Goal: Task Accomplishment & Management: Complete application form

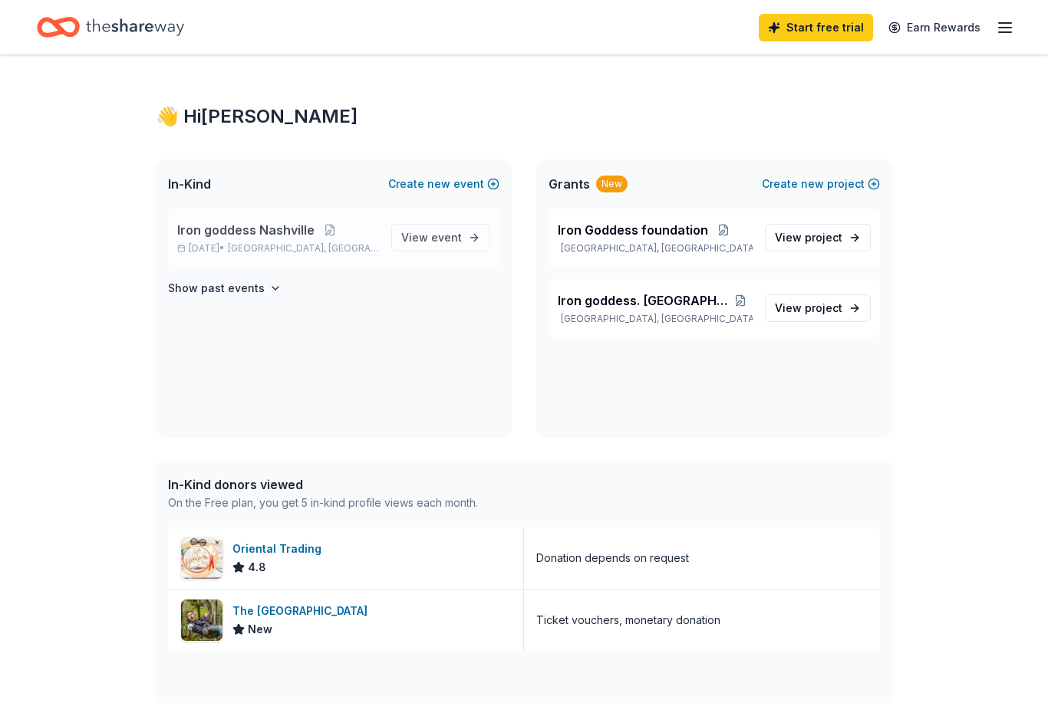
click at [298, 239] on span "Iron goddess Nashville" at bounding box center [245, 230] width 137 height 18
click at [419, 240] on span "View event" at bounding box center [431, 238] width 61 height 18
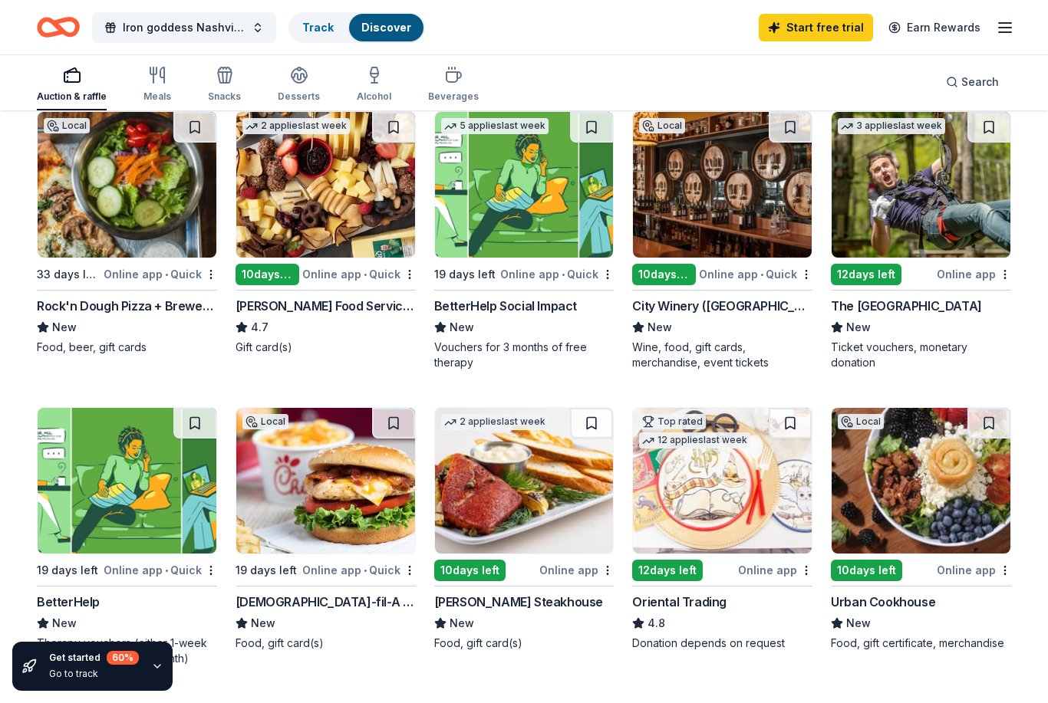
scroll to position [181, 0]
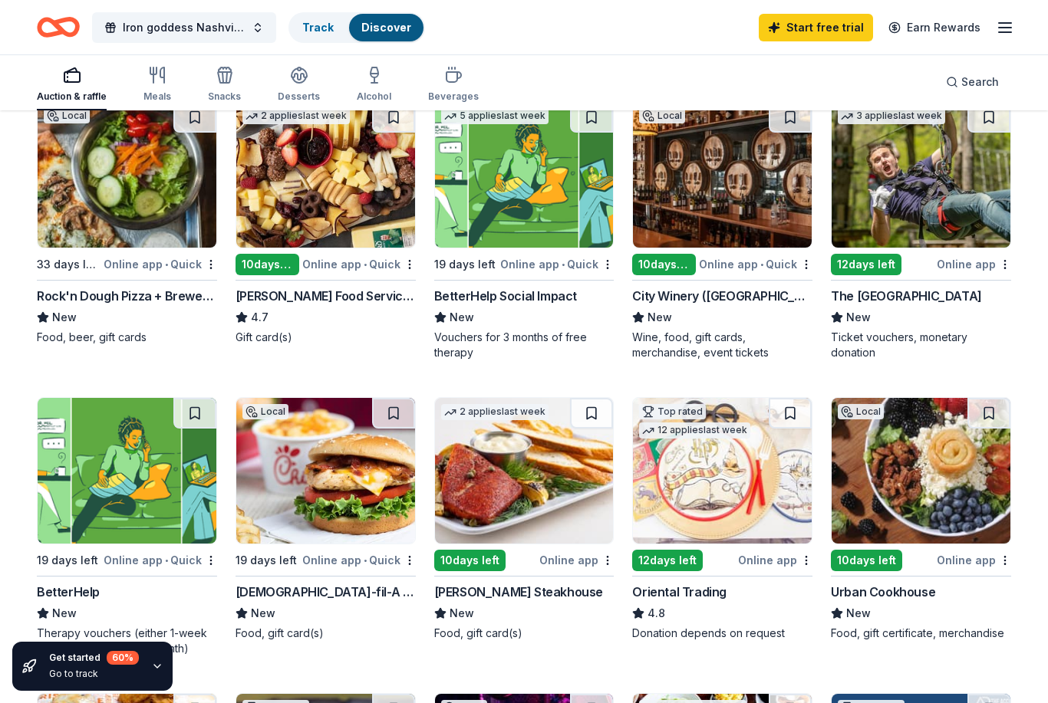
click at [948, 483] on img at bounding box center [921, 471] width 179 height 146
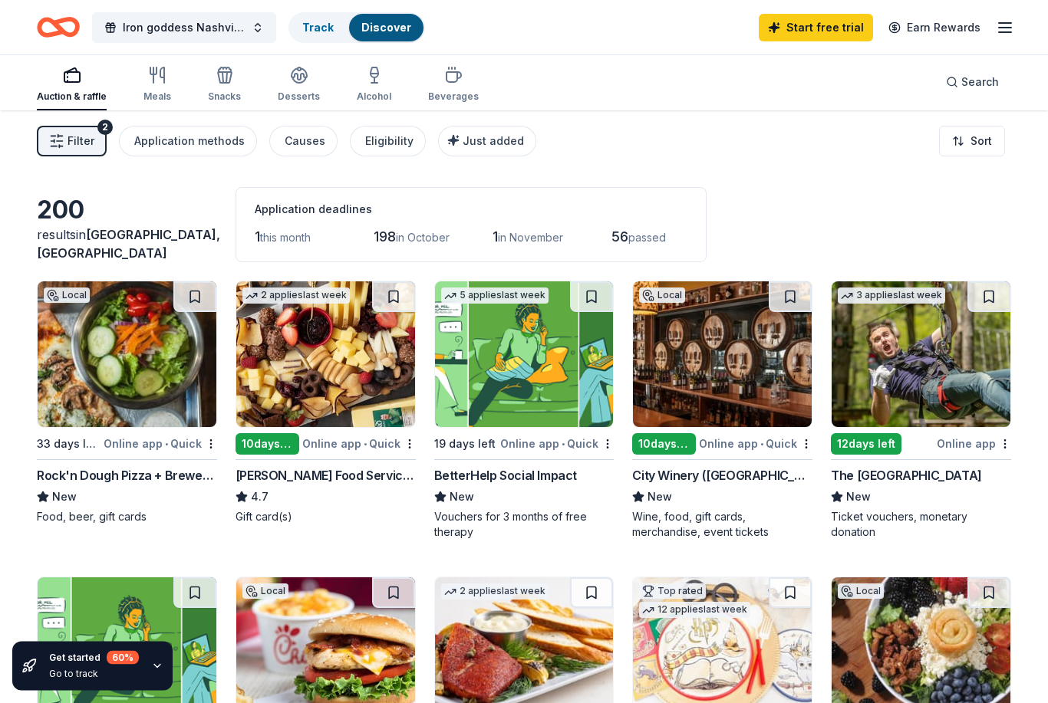
scroll to position [2, 0]
click at [333, 358] on img at bounding box center [325, 355] width 179 height 146
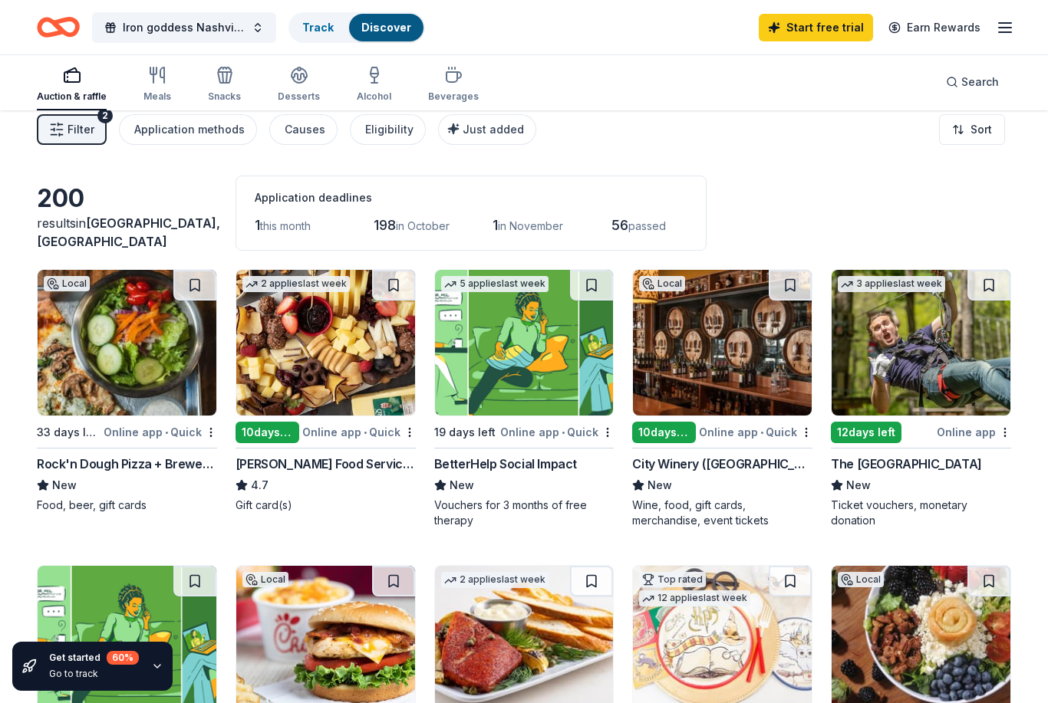
scroll to position [12, 0]
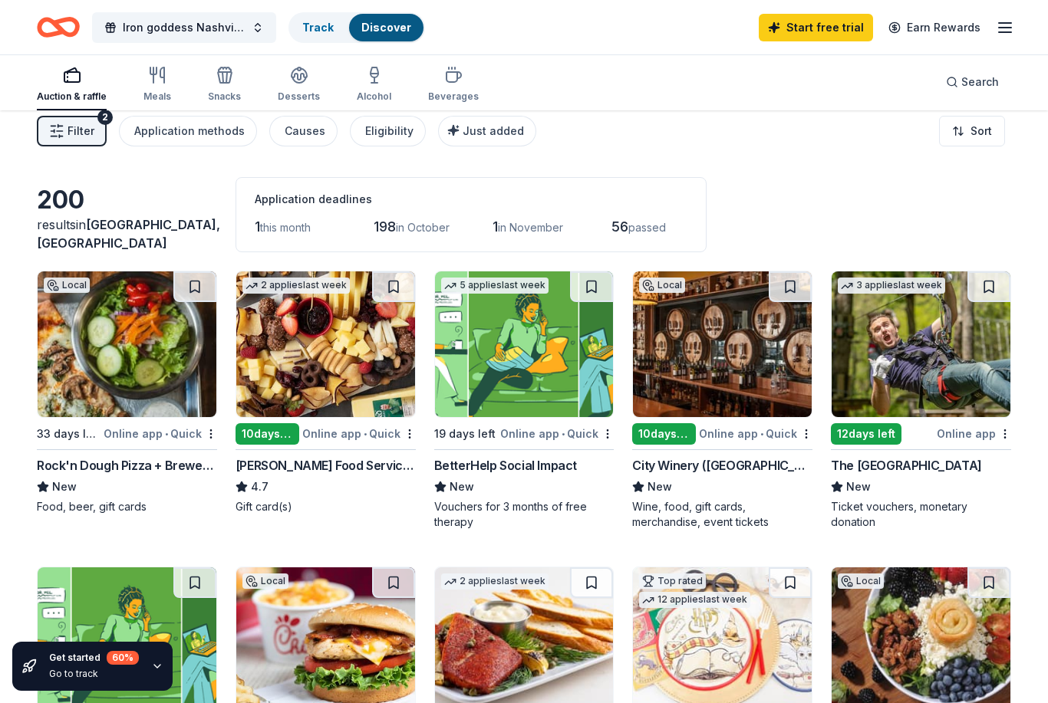
click at [732, 330] on img at bounding box center [722, 345] width 179 height 146
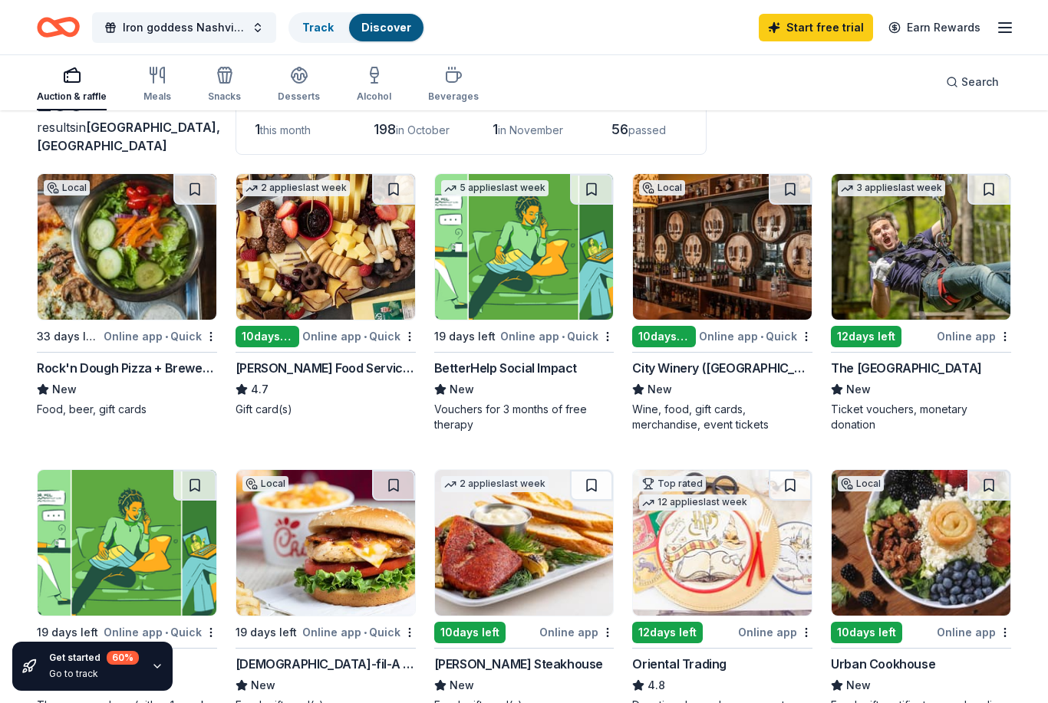
scroll to position [0, 0]
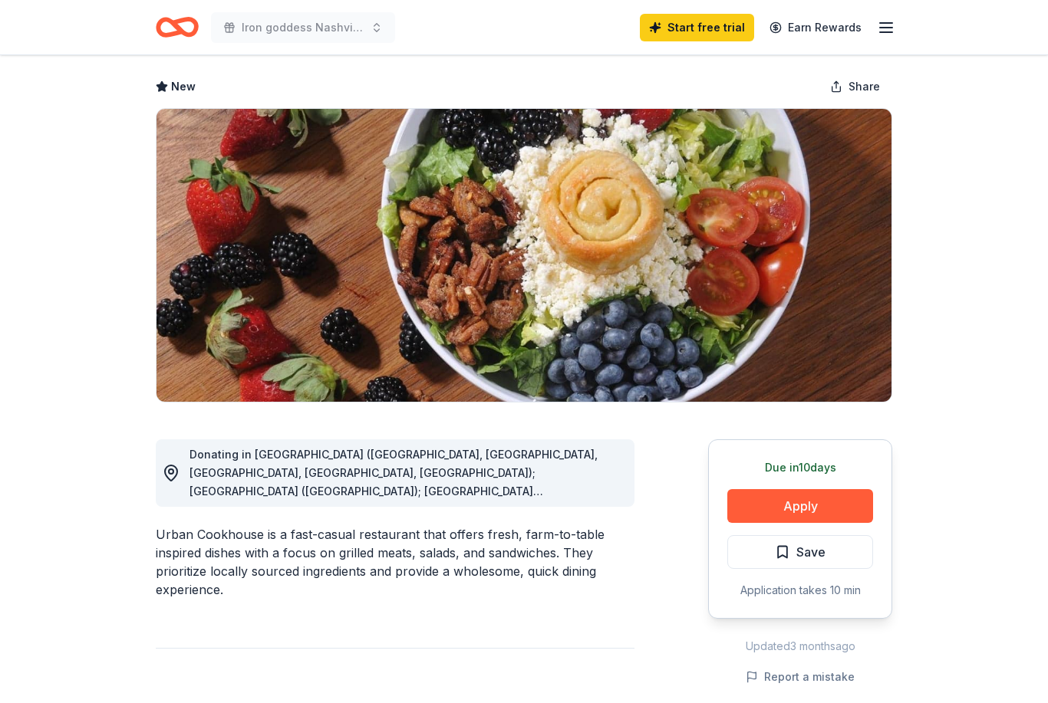
scroll to position [63, 0]
click at [833, 504] on button "Apply" at bounding box center [800, 507] width 146 height 34
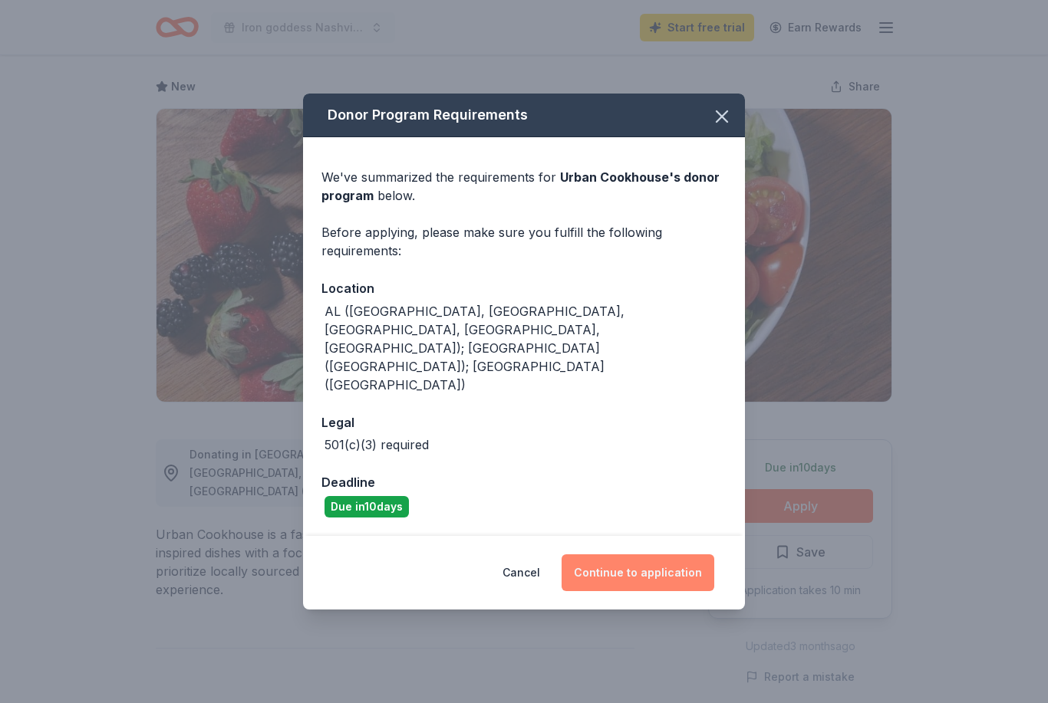
click at [672, 555] on button "Continue to application" at bounding box center [638, 573] width 153 height 37
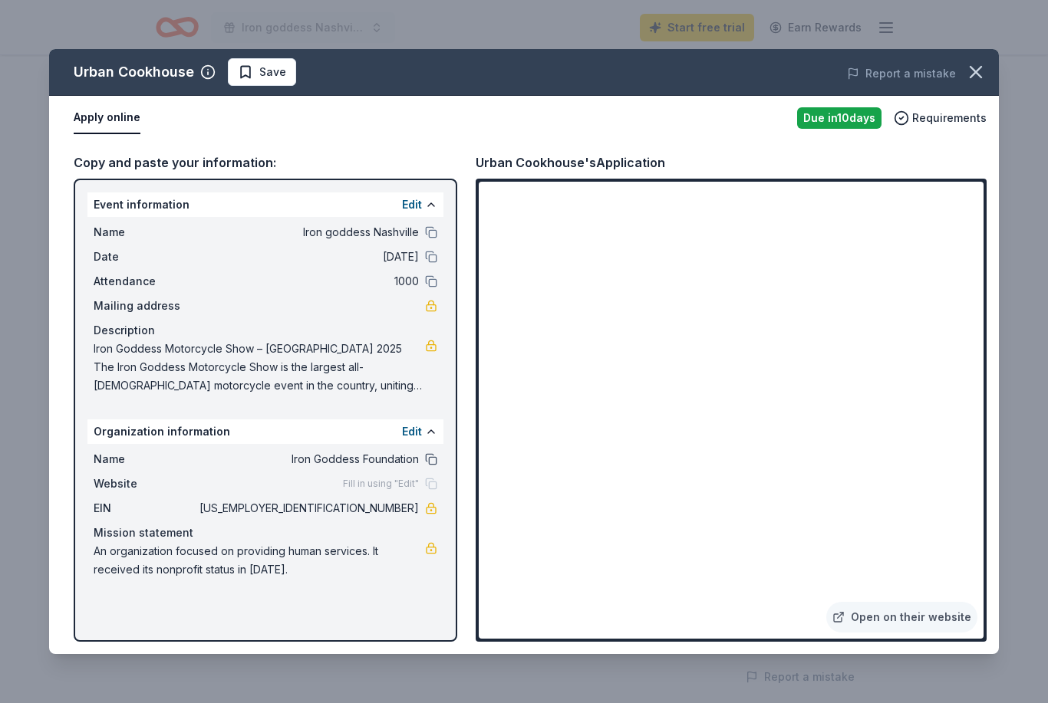
click at [431, 462] on button at bounding box center [431, 459] width 12 height 12
click at [974, 77] on icon "button" at bounding box center [975, 71] width 21 height 21
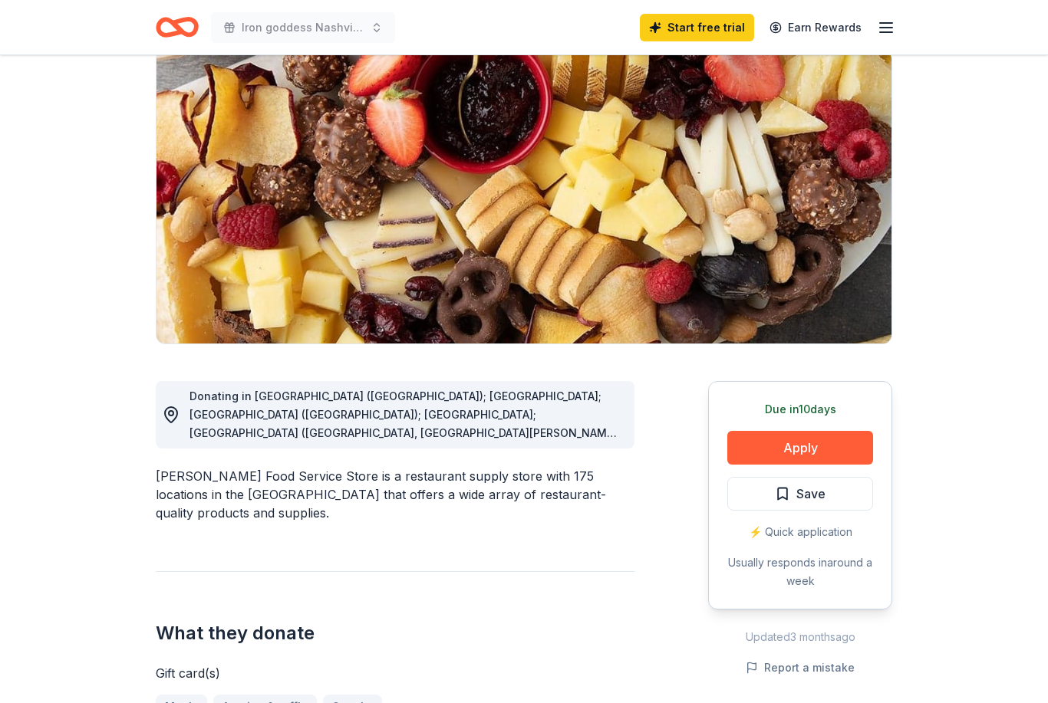
scroll to position [118, 0]
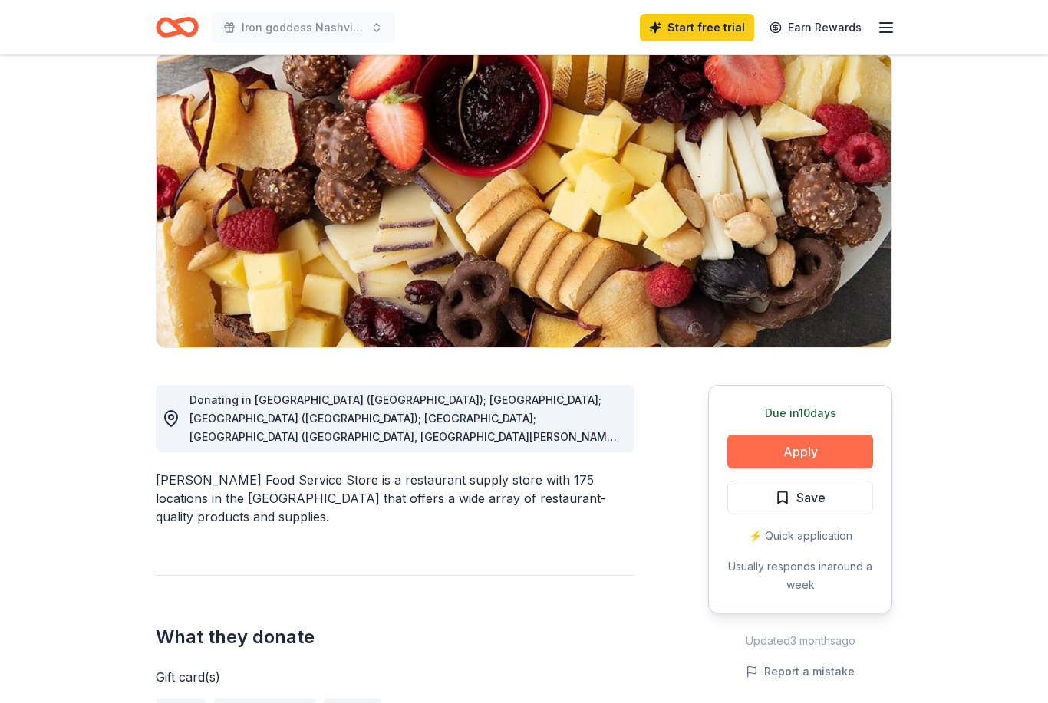
click at [811, 451] on button "Apply" at bounding box center [800, 452] width 146 height 34
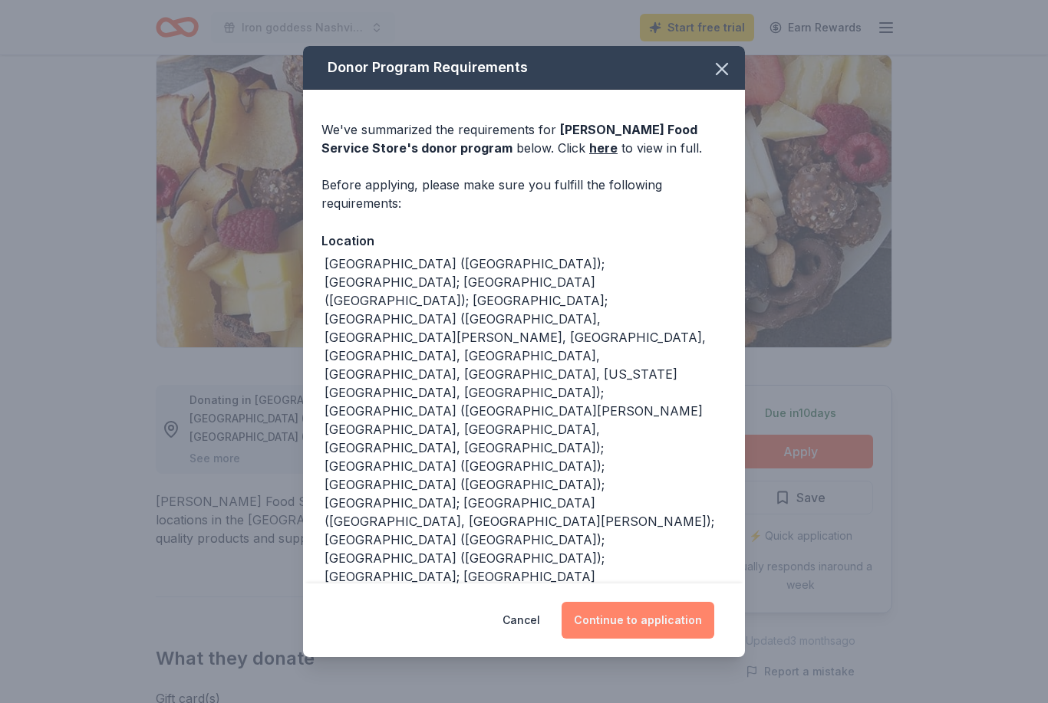
click at [664, 624] on button "Continue to application" at bounding box center [638, 620] width 153 height 37
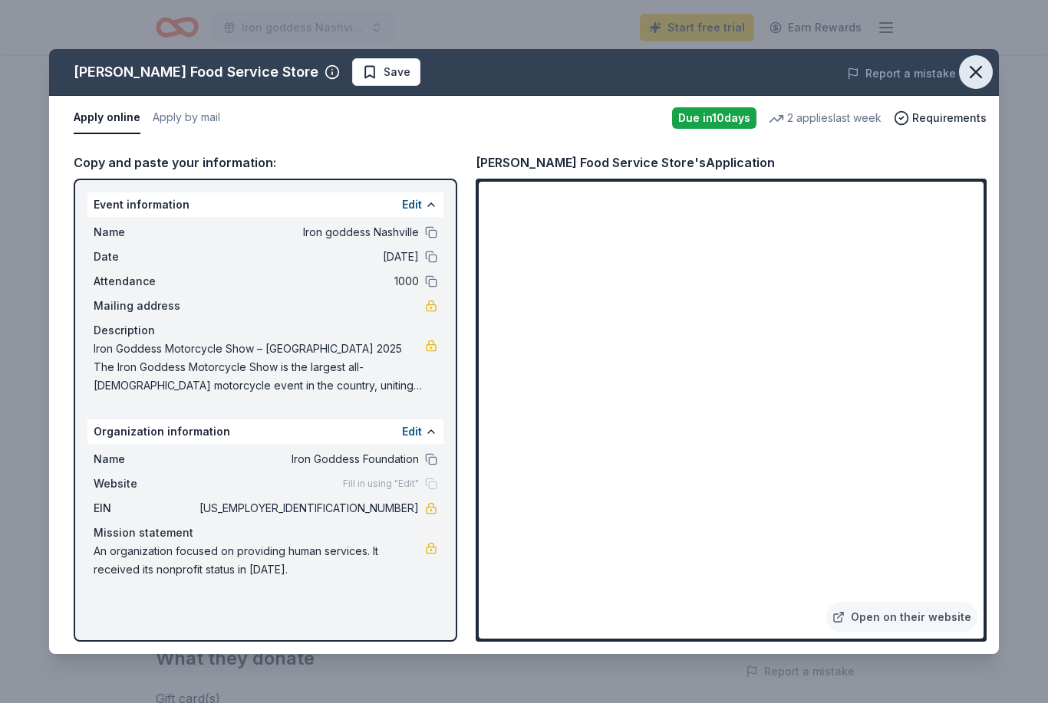
click at [987, 70] on button "button" at bounding box center [976, 72] width 34 height 34
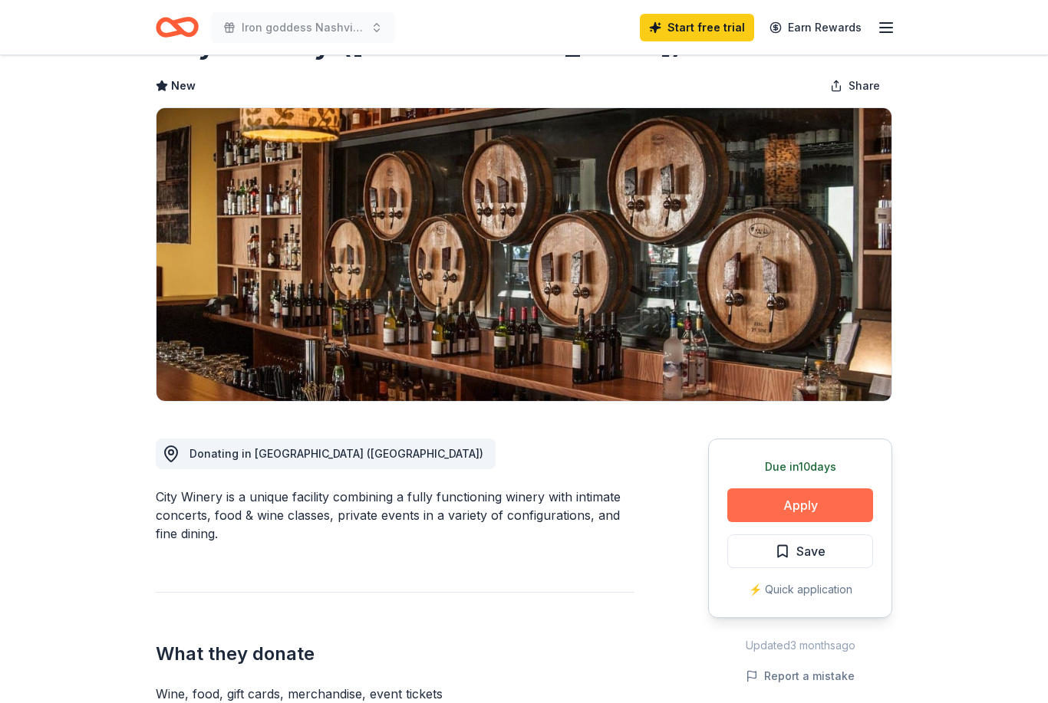
click at [802, 504] on button "Apply" at bounding box center [800, 506] width 146 height 34
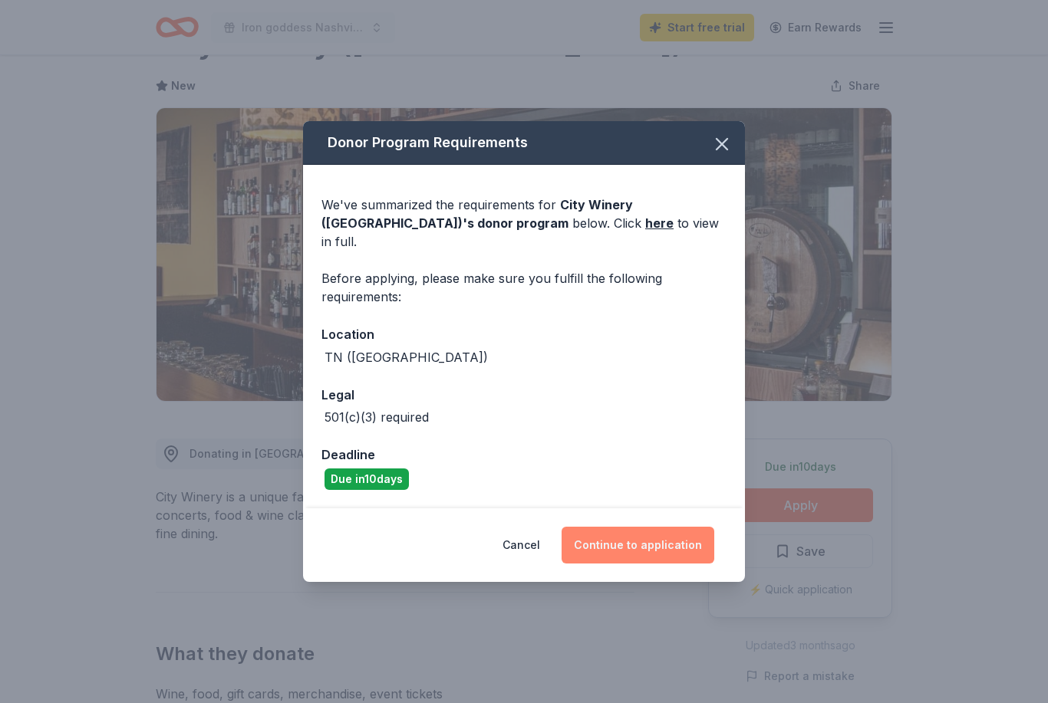
click at [662, 539] on button "Continue to application" at bounding box center [638, 545] width 153 height 37
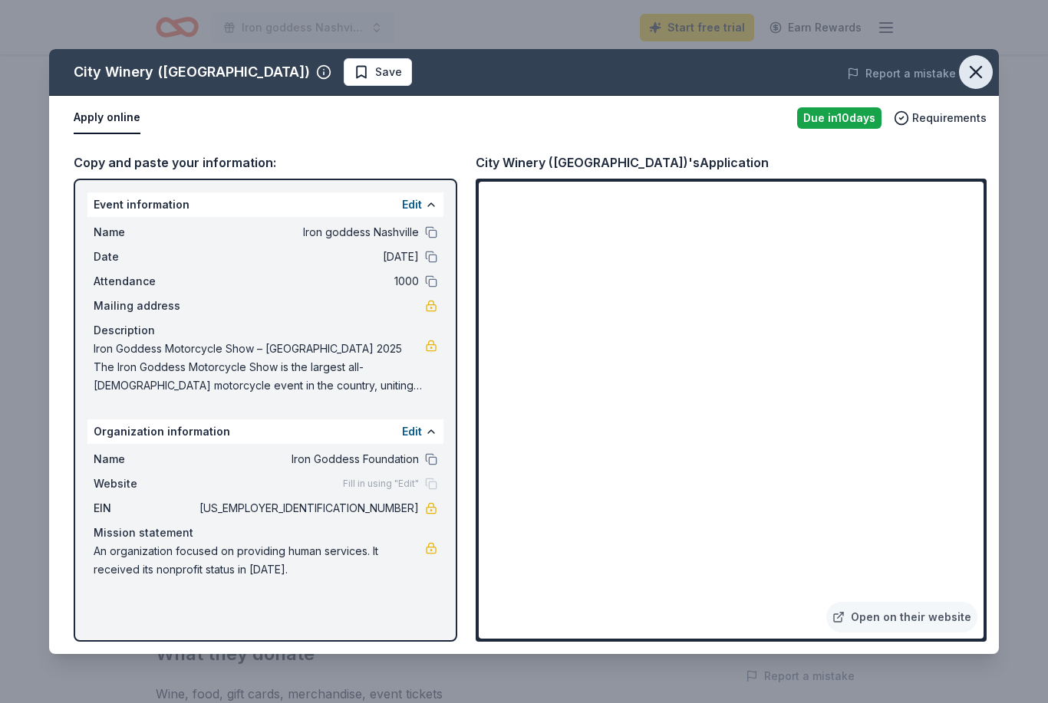
click at [989, 64] on button "button" at bounding box center [976, 72] width 34 height 34
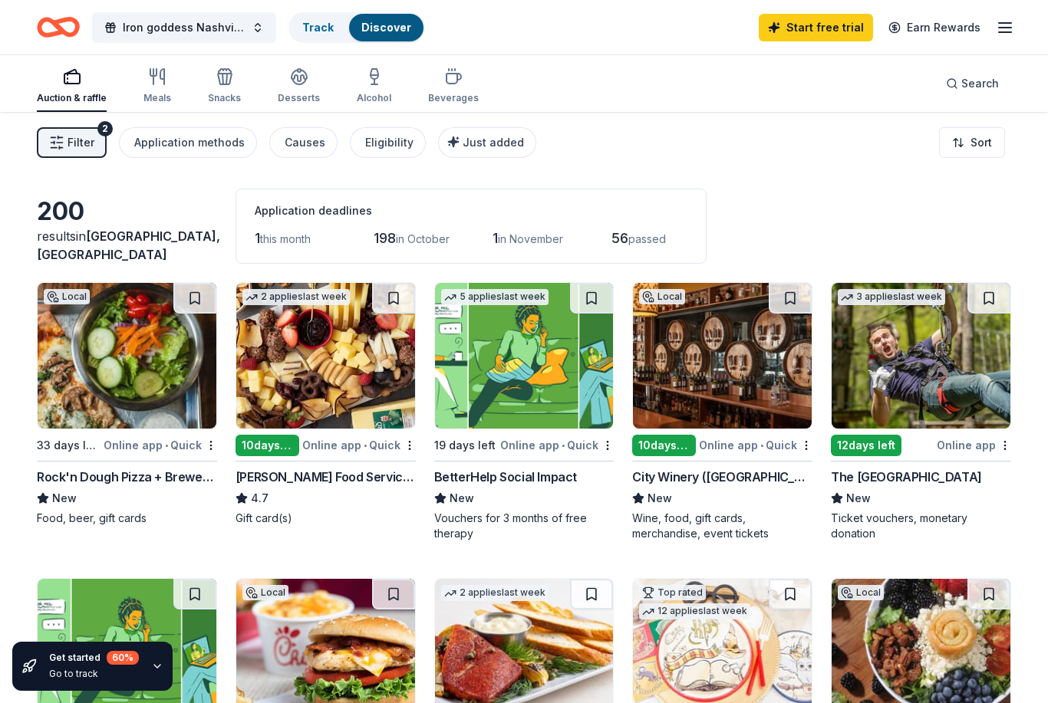
scroll to position [31, 0]
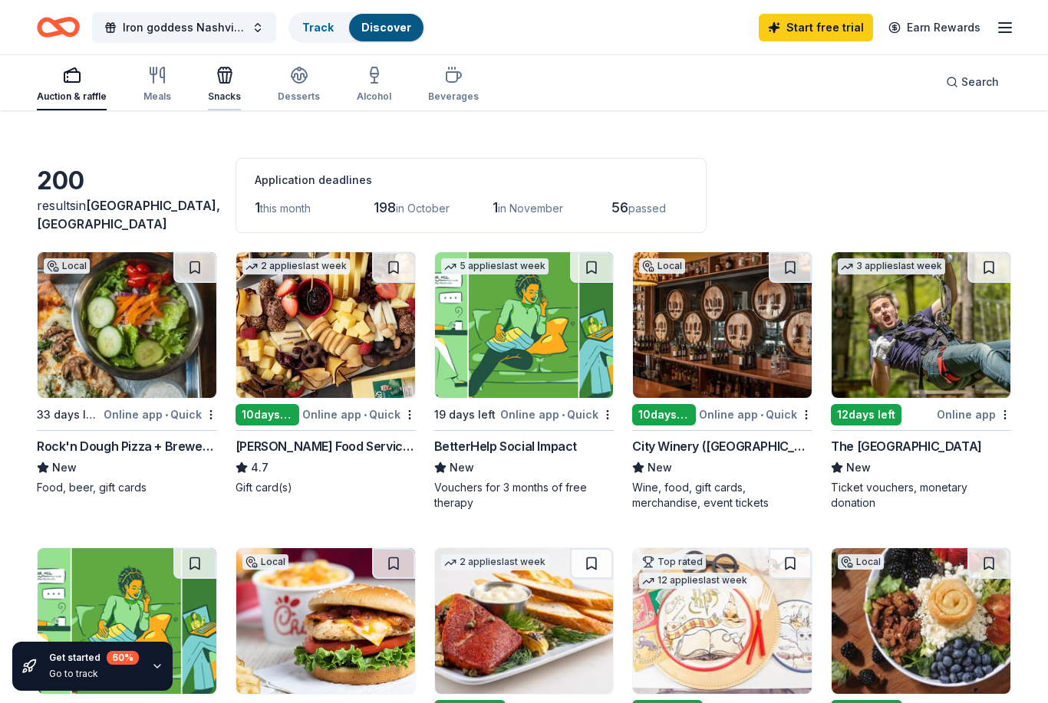
click at [224, 88] on div "Snacks" at bounding box center [224, 84] width 33 height 37
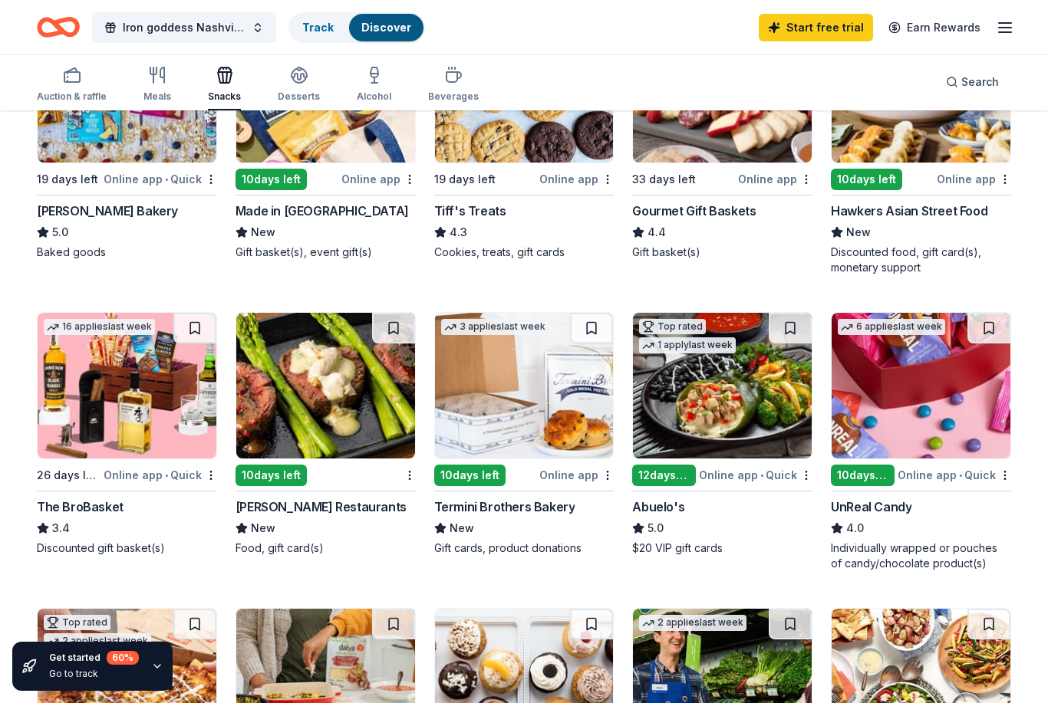
scroll to position [545, 0]
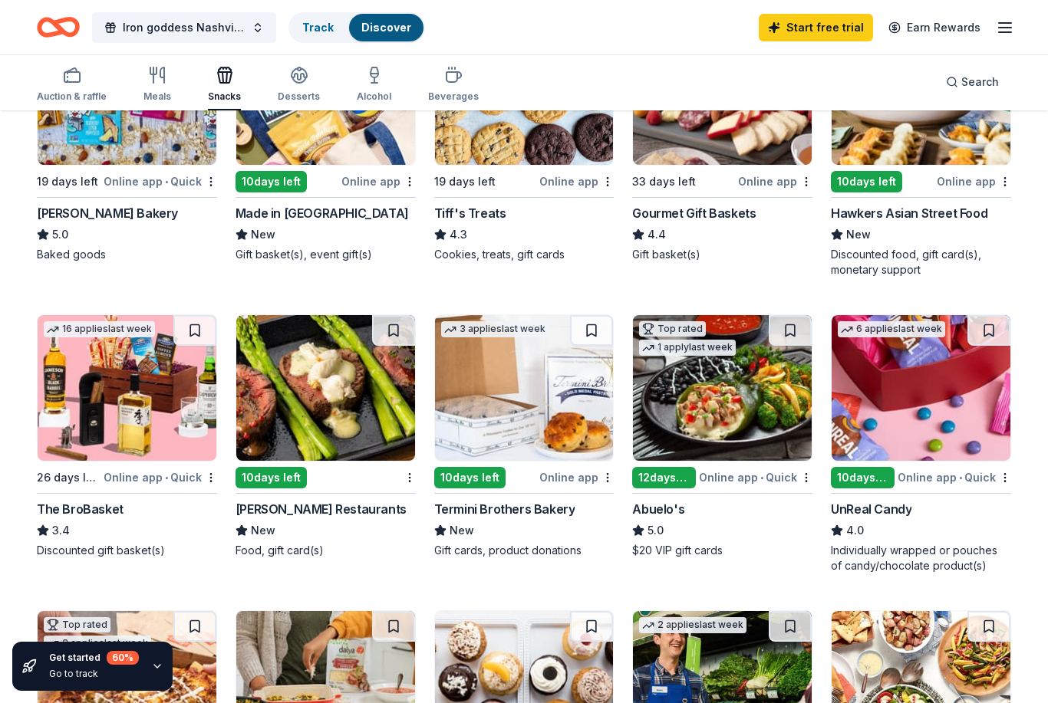
click at [942, 410] on img at bounding box center [921, 388] width 179 height 146
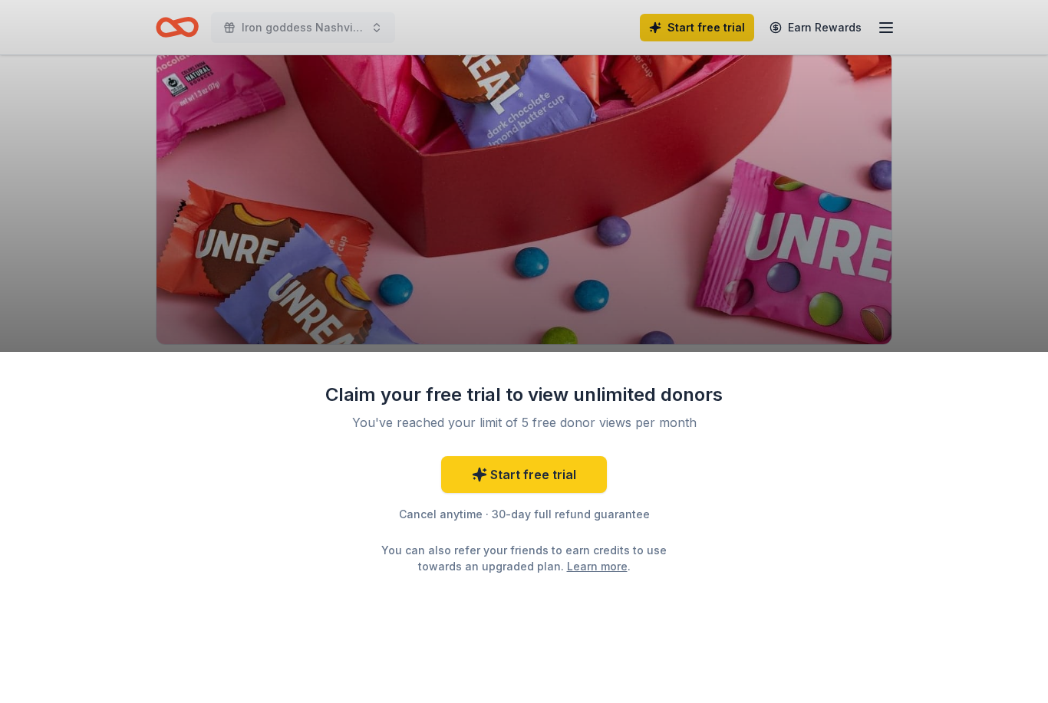
scroll to position [118, 0]
